Goal: Register for event/course

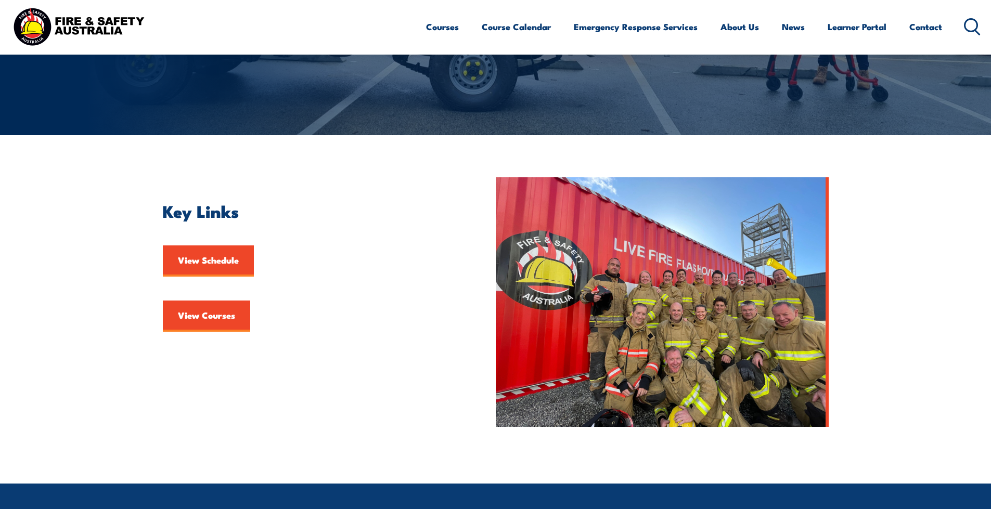
scroll to position [208, 0]
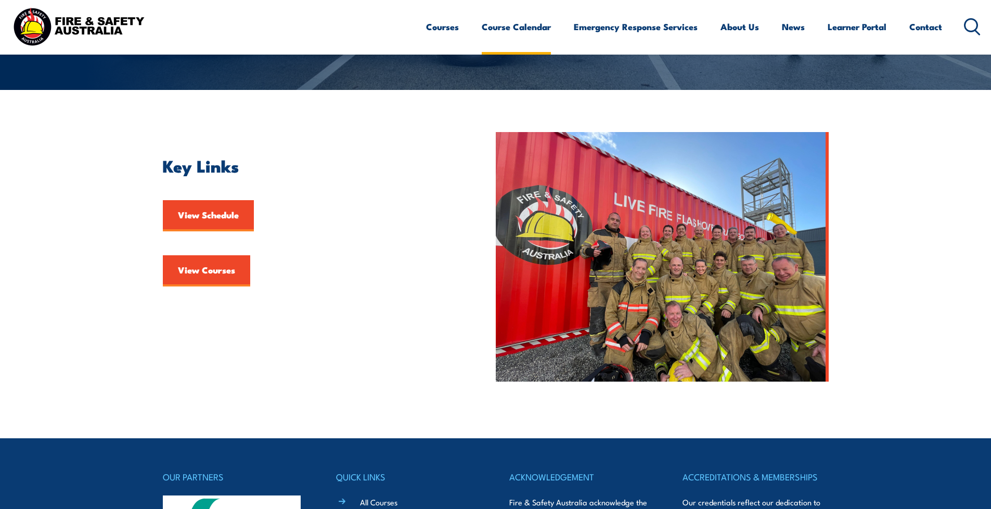
click at [525, 26] on link "Course Calendar" at bounding box center [516, 27] width 69 height 28
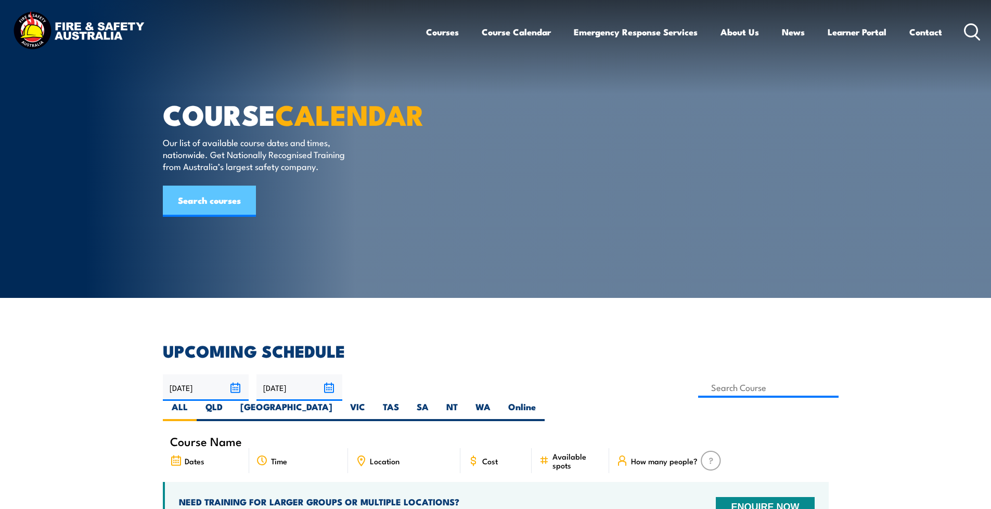
click at [213, 217] on link "Search courses" at bounding box center [209, 201] width 93 height 31
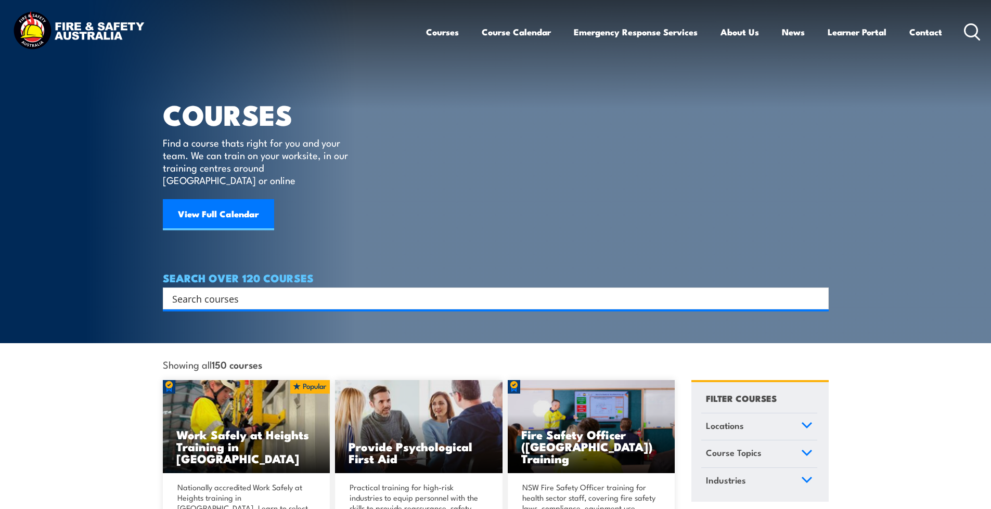
click at [209, 291] on input "Search input" at bounding box center [489, 299] width 634 height 16
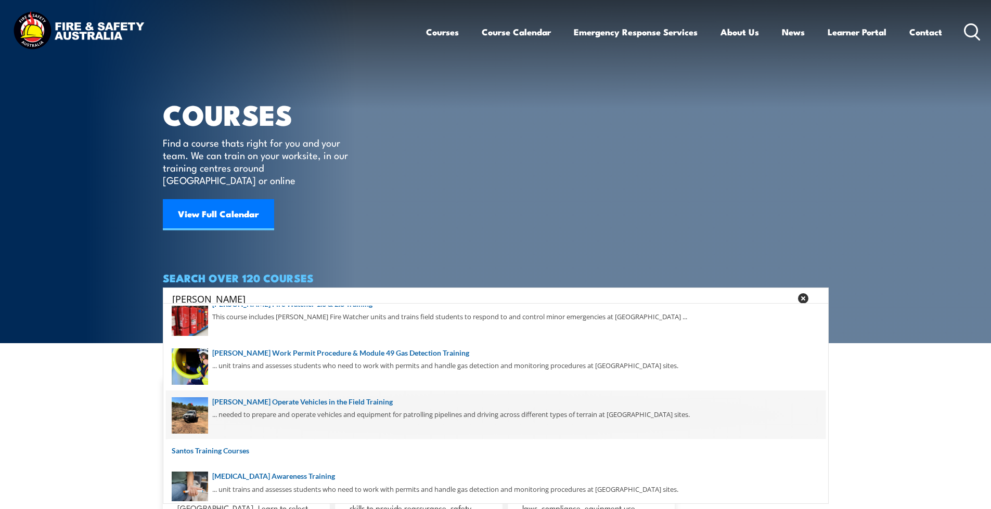
scroll to position [25, 0]
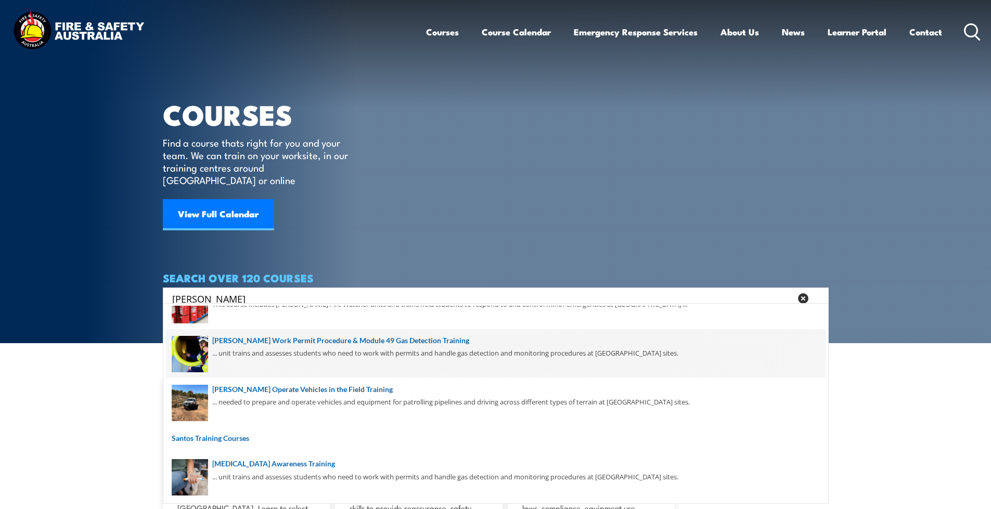
type input "santos"
click at [284, 346] on span at bounding box center [496, 353] width 660 height 49
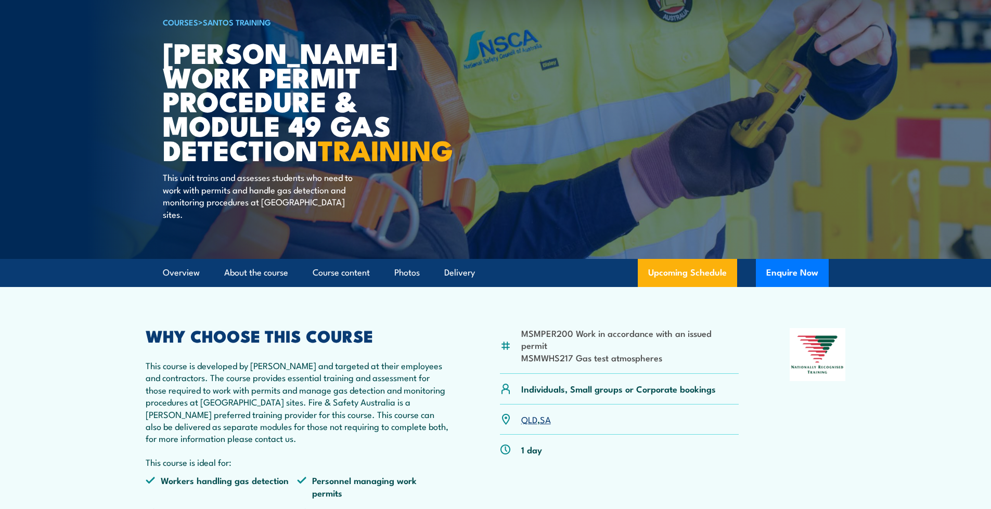
scroll to position [104, 0]
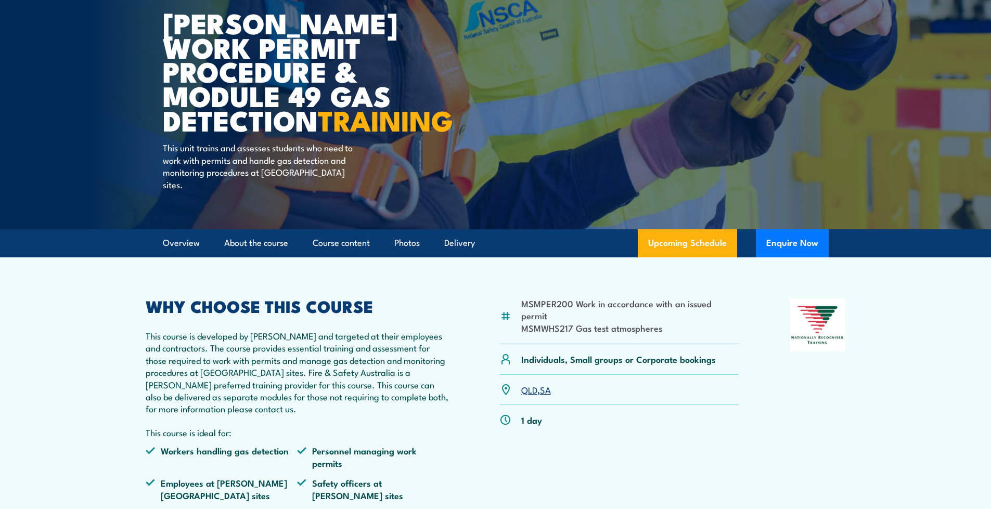
click at [547, 389] on link "SA" at bounding box center [545, 389] width 11 height 12
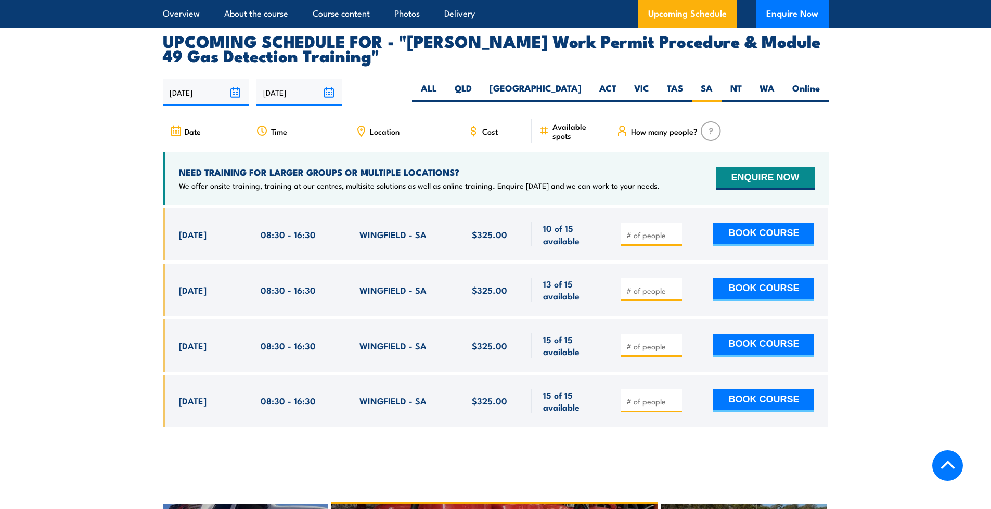
scroll to position [1718, 0]
